Goal: Obtain resource: Download file/media

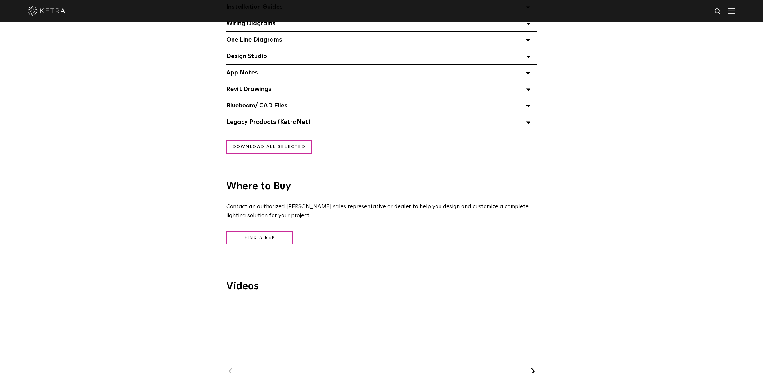
scroll to position [528, 0]
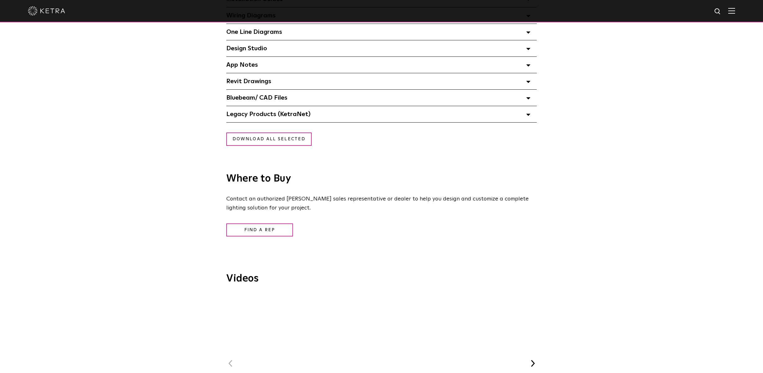
click at [256, 84] on span "Revit Drawings Select checkboxes to use the bulk download option below" at bounding box center [248, 81] width 45 height 6
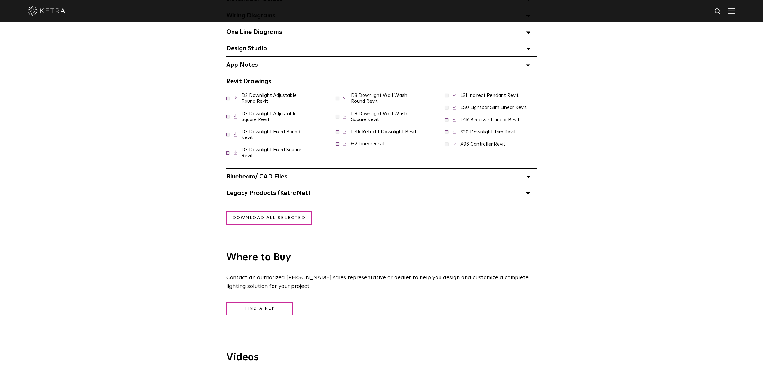
click at [270, 180] on span "Bluebeam/ CAD Files" at bounding box center [256, 176] width 61 height 6
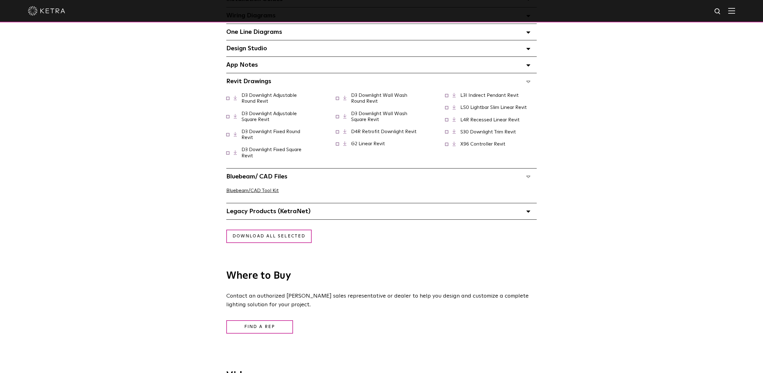
click at [266, 214] on span "Legacy Products (KetraNet) Select checkboxes to use the bulk download option be…" at bounding box center [268, 211] width 84 height 6
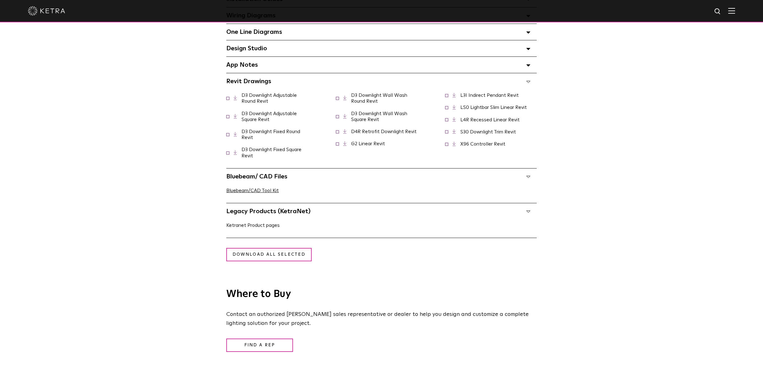
click at [265, 228] on link "Ketranet Product pages" at bounding box center [252, 225] width 53 height 5
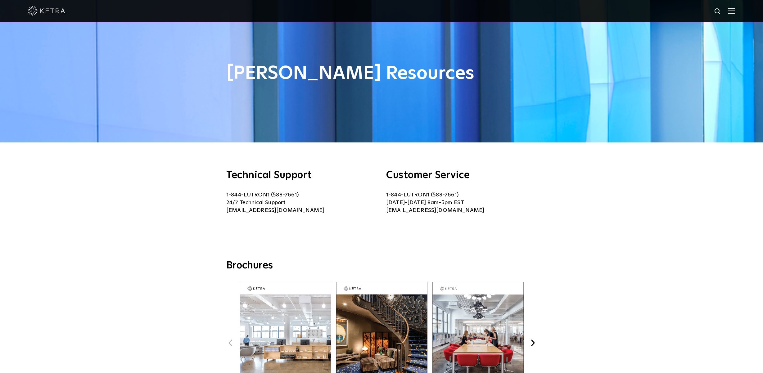
scroll to position [0, 0]
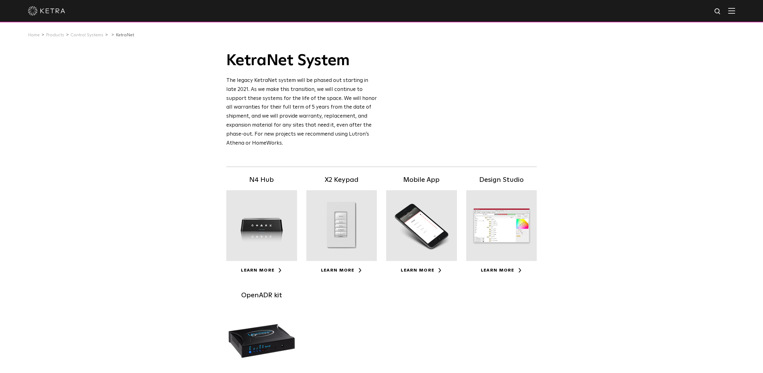
scroll to position [31, 0]
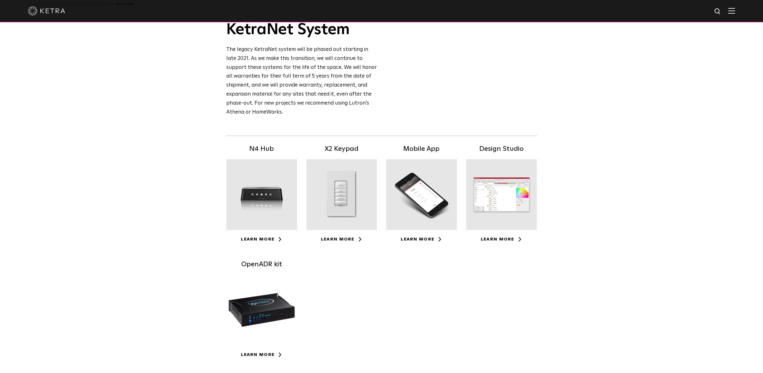
click at [339, 151] on h5 "X2 Keypad" at bounding box center [341, 149] width 71 height 11
click at [337, 198] on div at bounding box center [341, 194] width 71 height 71
click at [339, 226] on div at bounding box center [341, 194] width 71 height 71
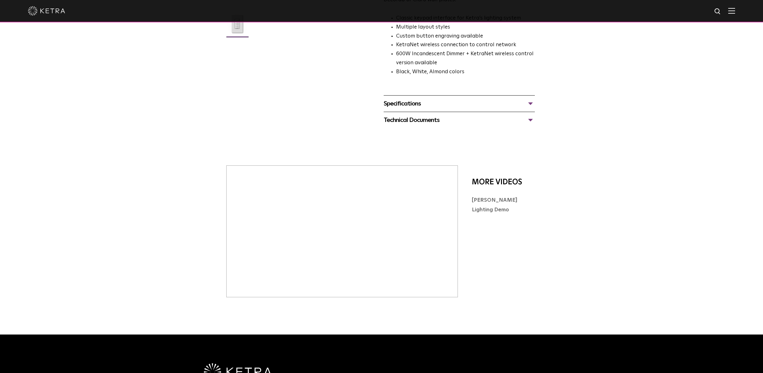
scroll to position [93, 0]
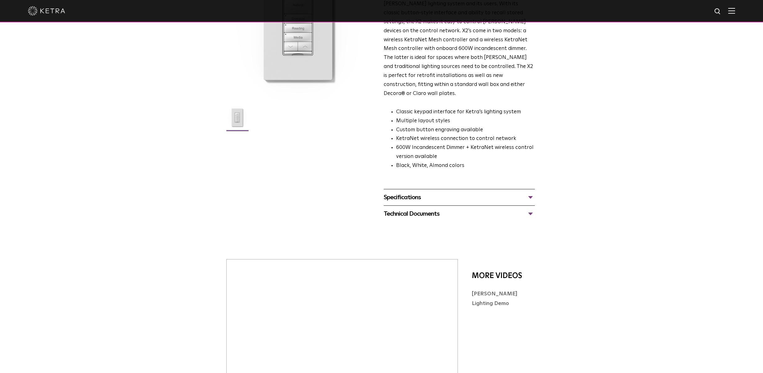
click at [402, 192] on div "Specifications" at bounding box center [459, 197] width 151 height 10
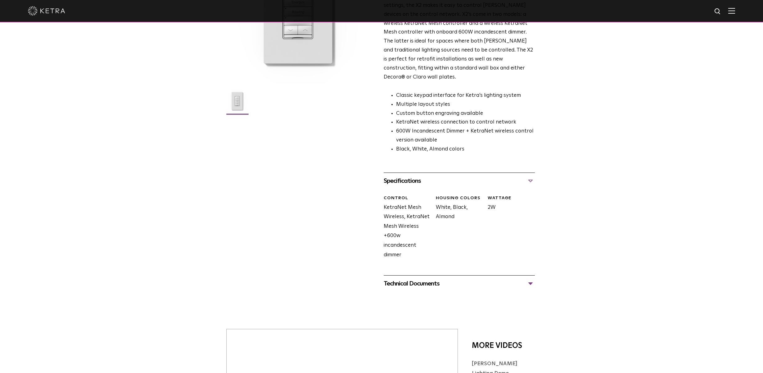
scroll to position [155, 0]
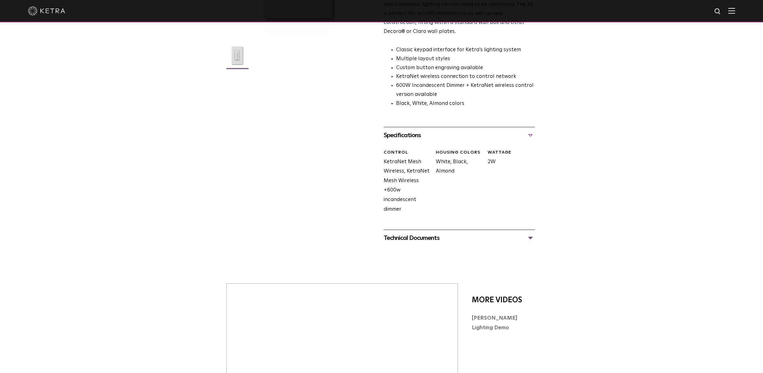
click at [404, 233] on div "Technical Documents" at bounding box center [459, 238] width 151 height 10
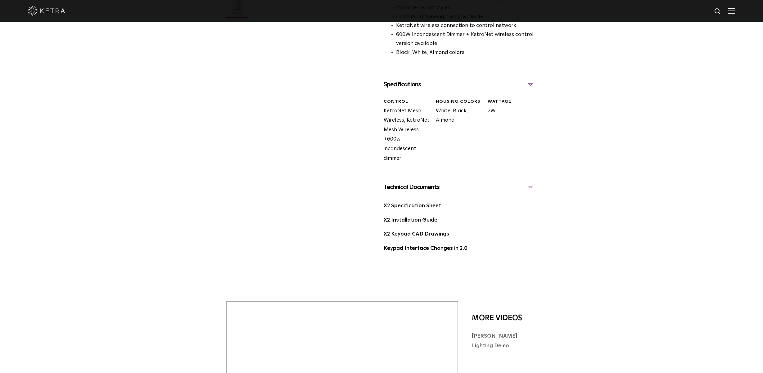
scroll to position [217, 0]
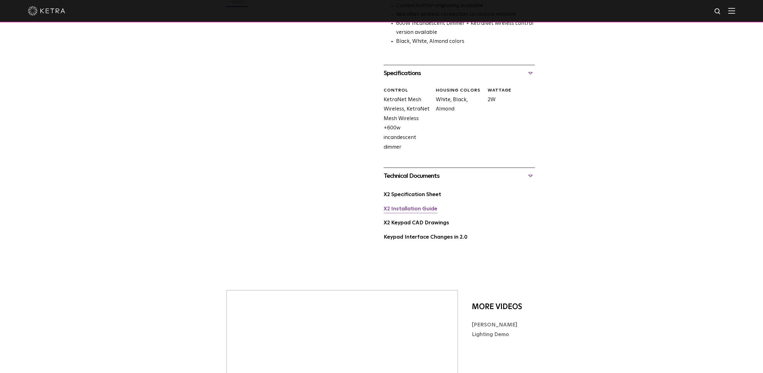
click at [407, 206] on link "X2 Installation Guide" at bounding box center [411, 208] width 54 height 5
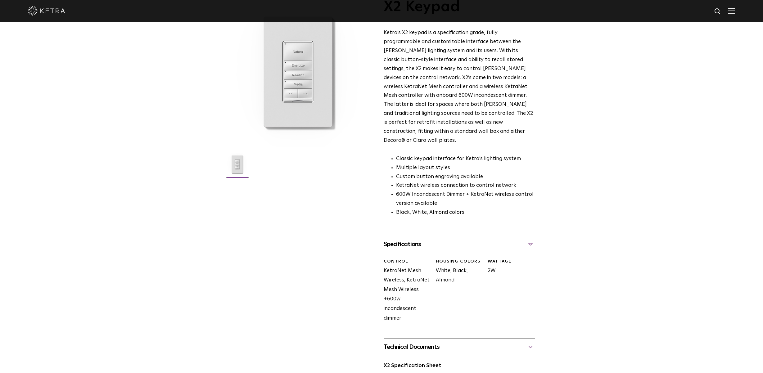
scroll to position [0, 0]
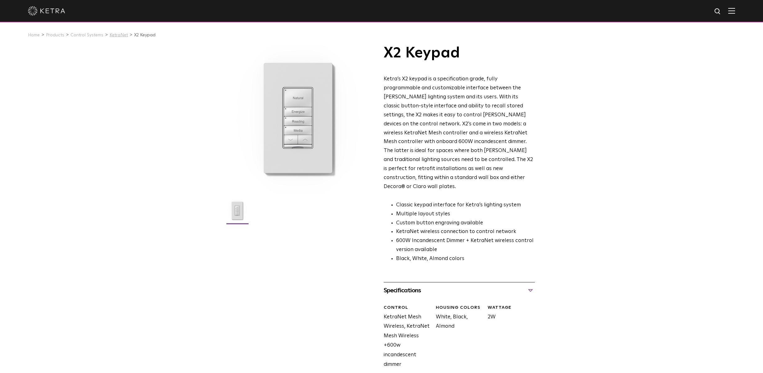
click at [114, 37] on link "KetraNet" at bounding box center [119, 35] width 18 height 4
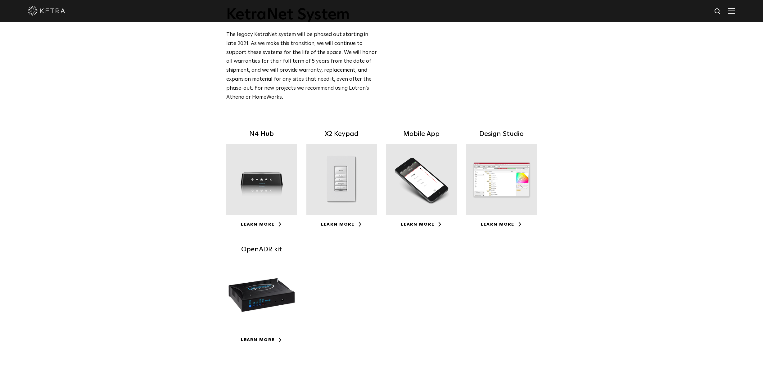
scroll to position [62, 0]
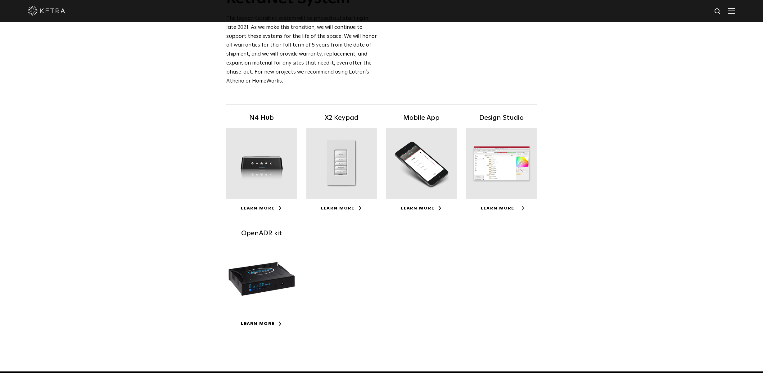
click at [498, 210] on link "Learn More" at bounding box center [501, 208] width 41 height 4
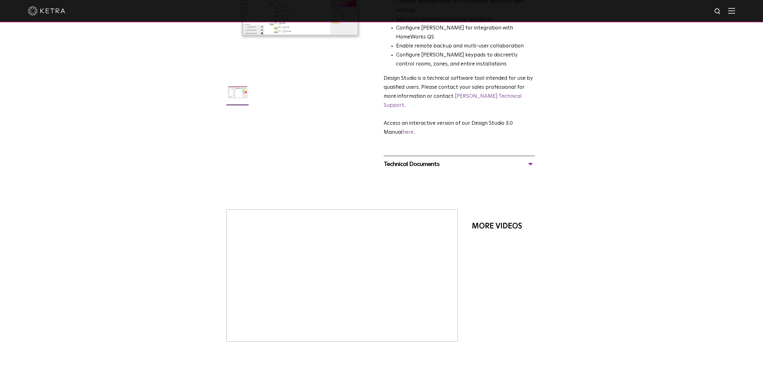
scroll to position [124, 0]
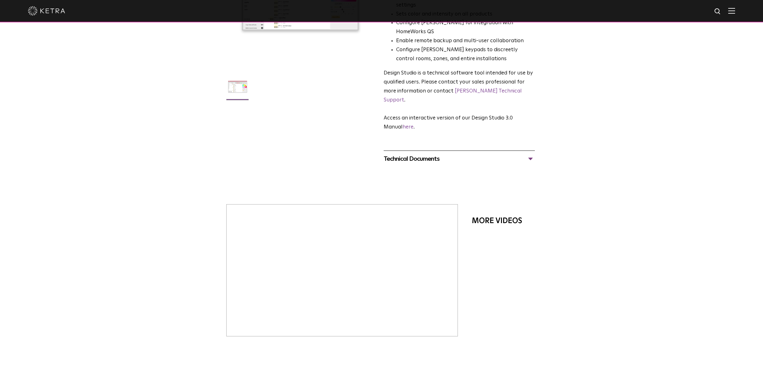
click at [400, 154] on div "Technical Documents" at bounding box center [459, 159] width 151 height 10
click at [430, 175] on link "Design Studio 3.0 Manual PDF" at bounding box center [422, 177] width 77 height 5
